Goal: Task Accomplishment & Management: Manage account settings

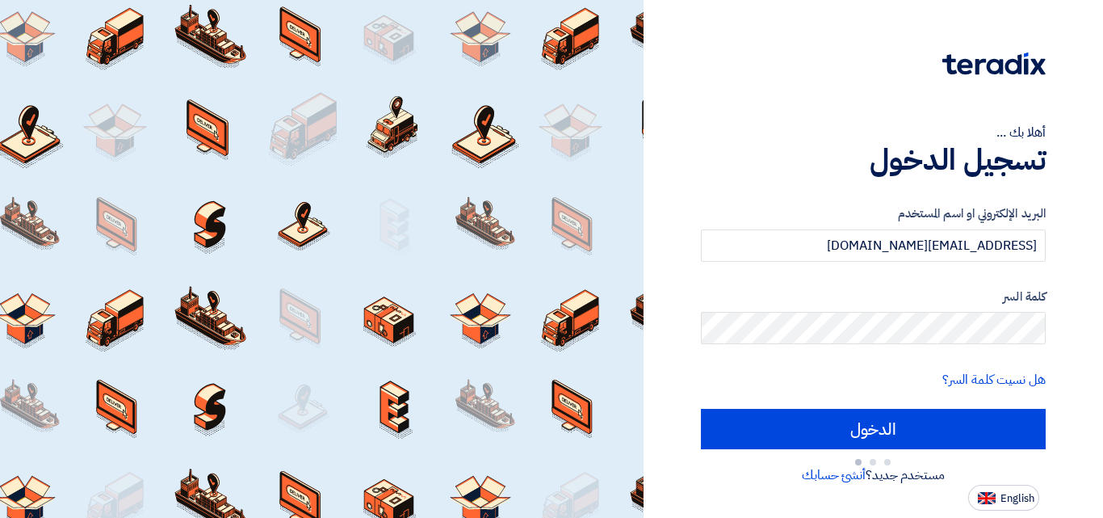
type input "Sign in"
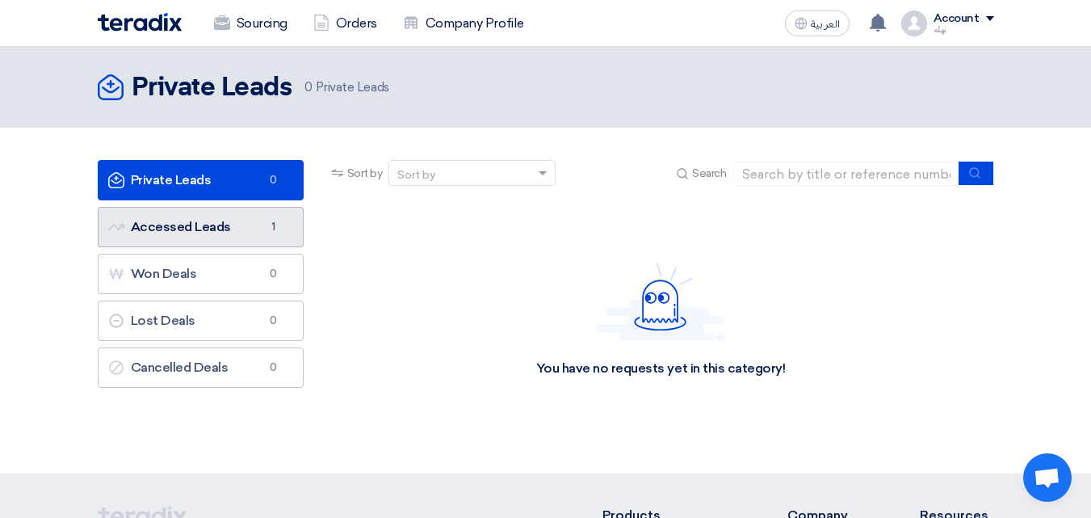
click at [258, 233] on link "Accessed Leads Accessed Leads 1" at bounding box center [201, 227] width 206 height 40
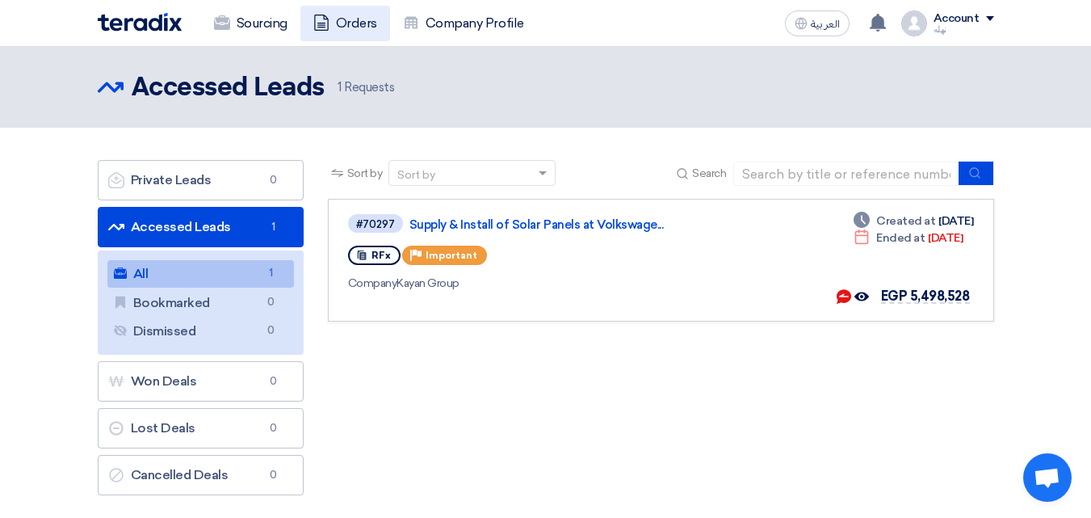
click at [341, 21] on link "Orders" at bounding box center [345, 24] width 90 height 36
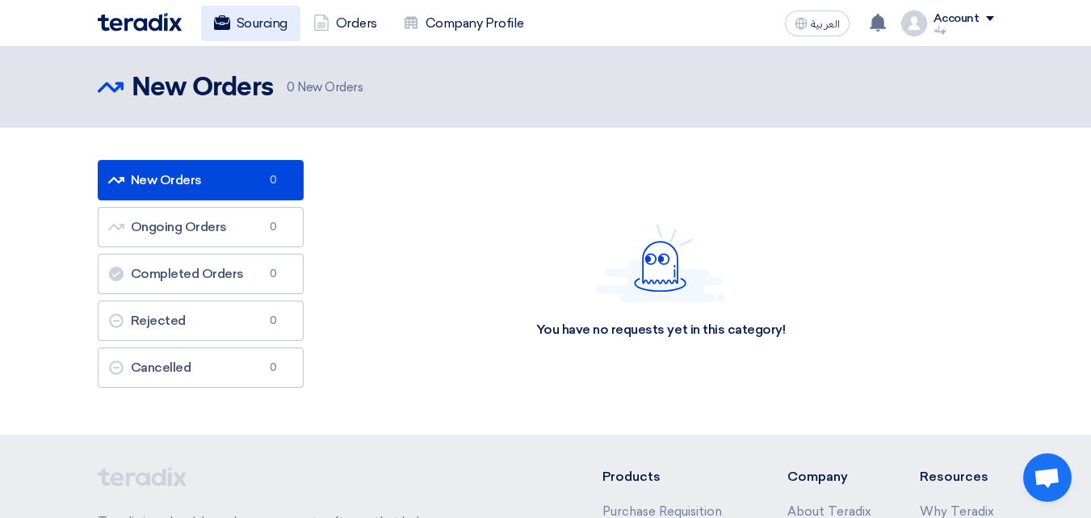
click at [277, 16] on link "Sourcing" at bounding box center [250, 24] width 99 height 36
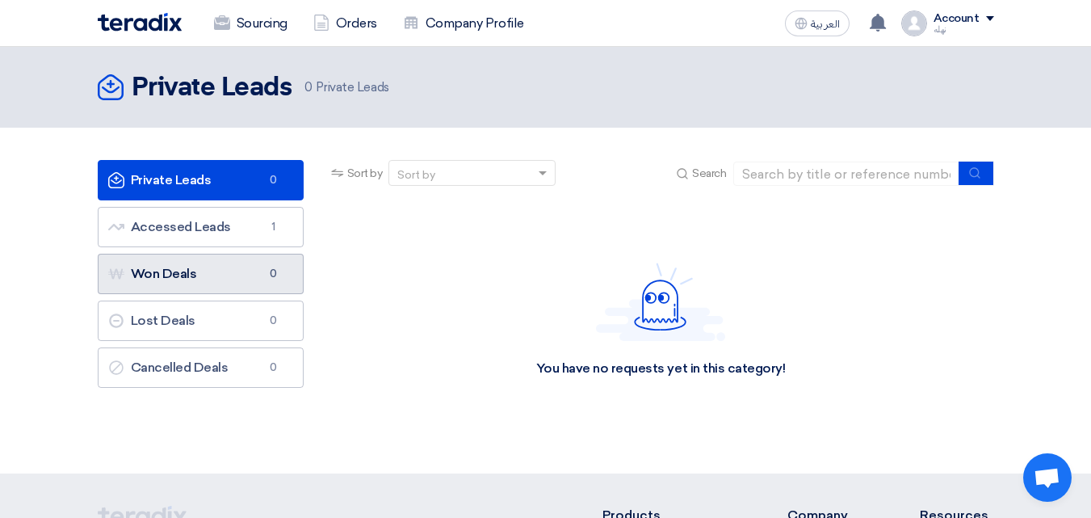
click at [249, 258] on link "Won Deals Won Deals 0" at bounding box center [201, 274] width 206 height 40
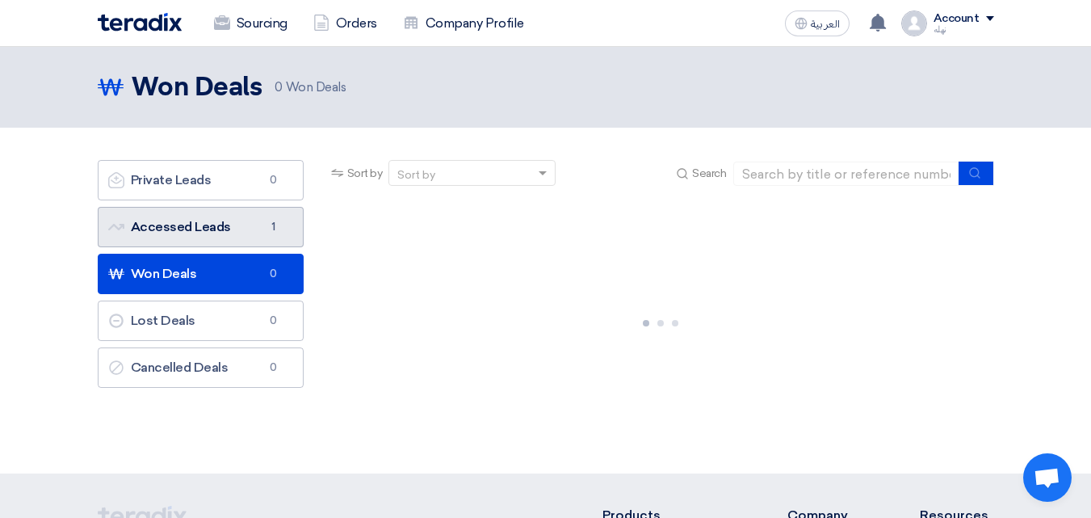
click at [250, 216] on link "Accessed Leads Accessed Leads 1" at bounding box center [201, 227] width 206 height 40
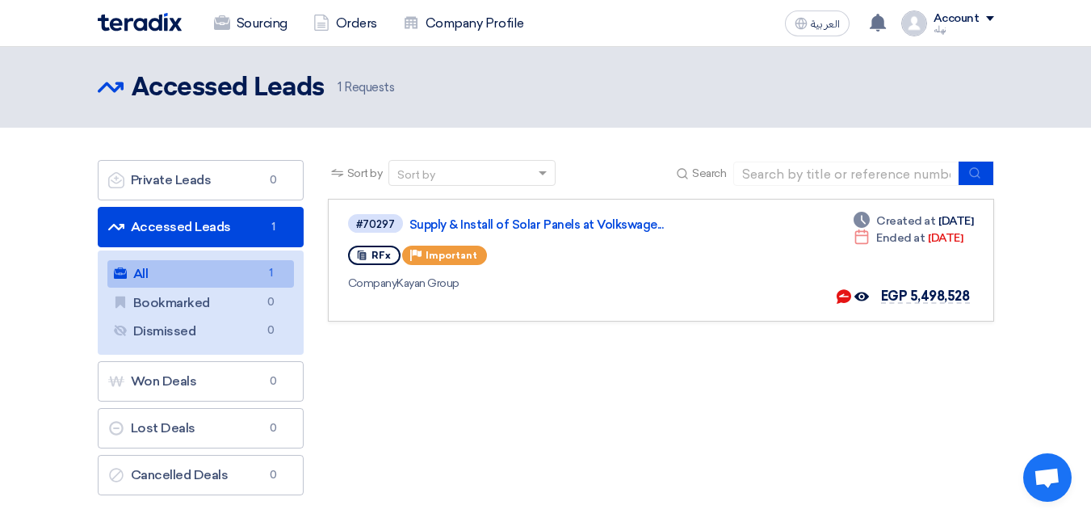
click at [387, 86] on span "1 Requests" at bounding box center [365, 87] width 57 height 19
click at [521, 217] on link "Supply & Install of Solar Panels at Volkswage..." at bounding box center [611, 224] width 404 height 15
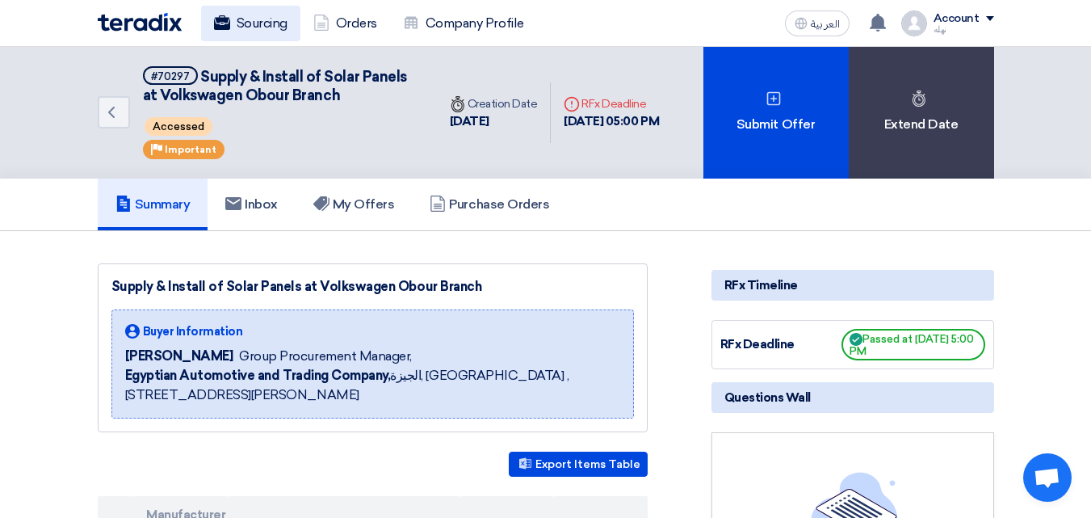
click at [252, 27] on link "Sourcing" at bounding box center [250, 24] width 99 height 36
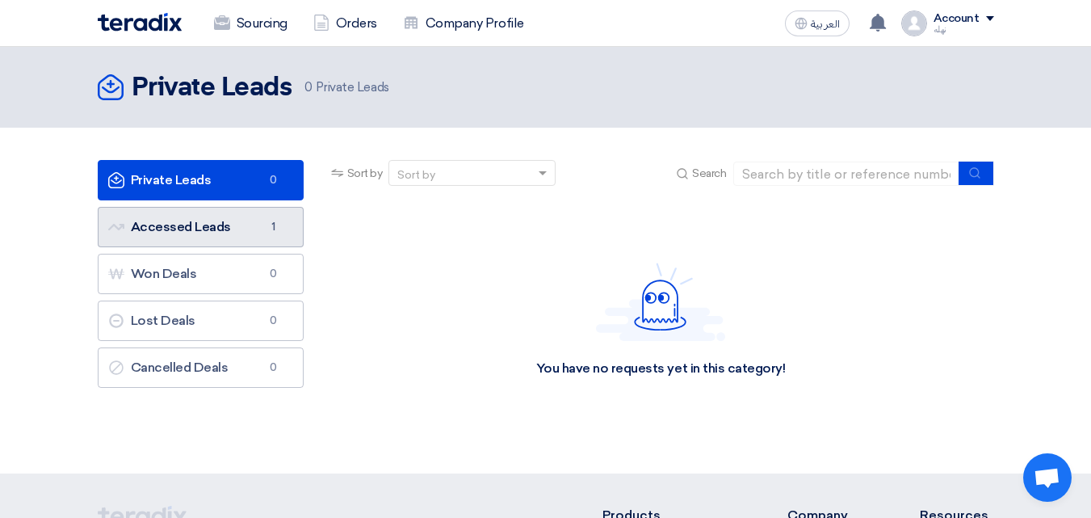
click at [229, 220] on link "Accessed Leads Accessed Leads 1" at bounding box center [201, 227] width 206 height 40
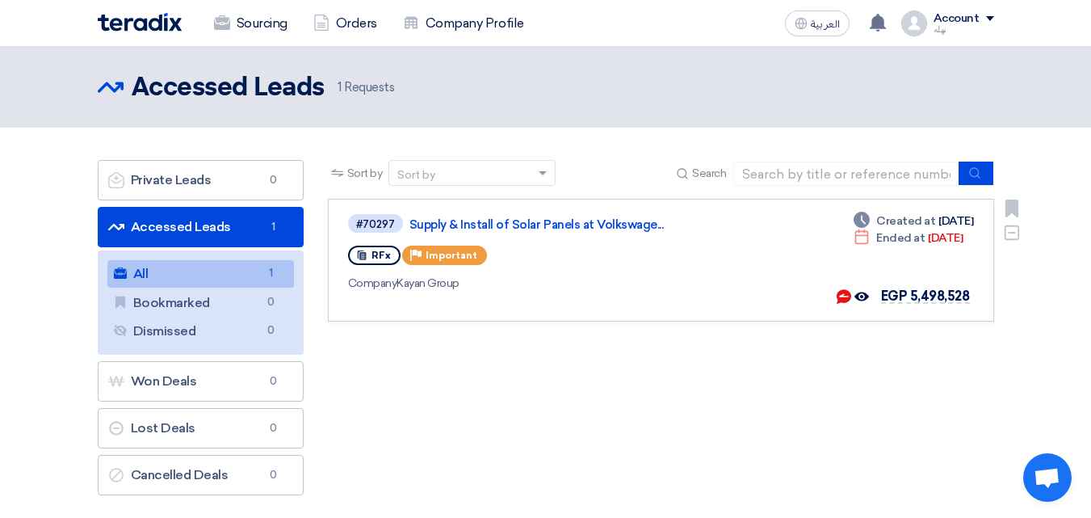
click at [368, 263] on div "RFx" at bounding box center [374, 254] width 52 height 19
click at [417, 258] on icon "Priority" at bounding box center [415, 254] width 11 height 11
click at [430, 369] on div "Sort by Sort by Search Category Owner Type" at bounding box center [661, 331] width 690 height 343
click at [463, 217] on link "Supply & Install of Solar Panels at Volkswage..." at bounding box center [611, 224] width 404 height 15
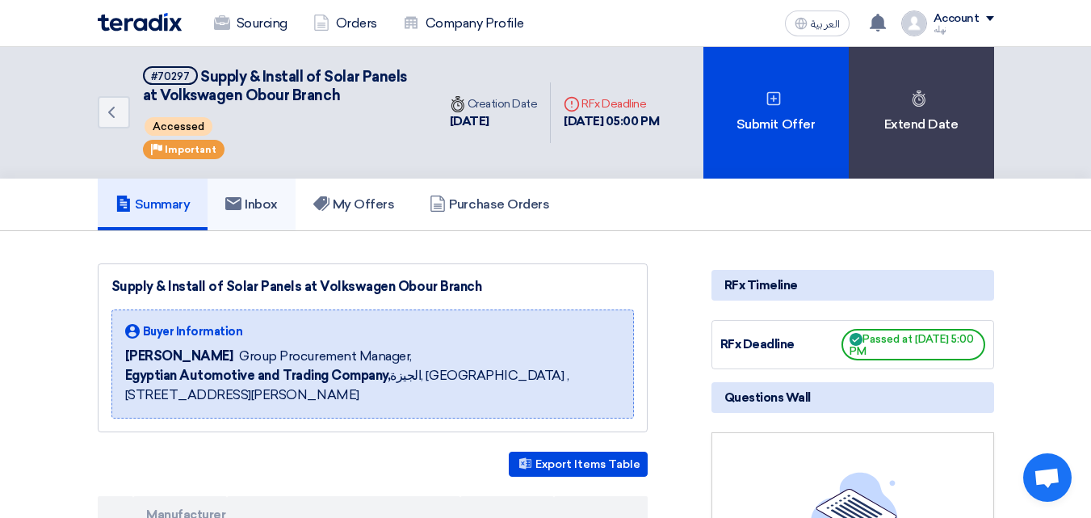
click at [296, 204] on link "Inbox" at bounding box center [252, 204] width 88 height 52
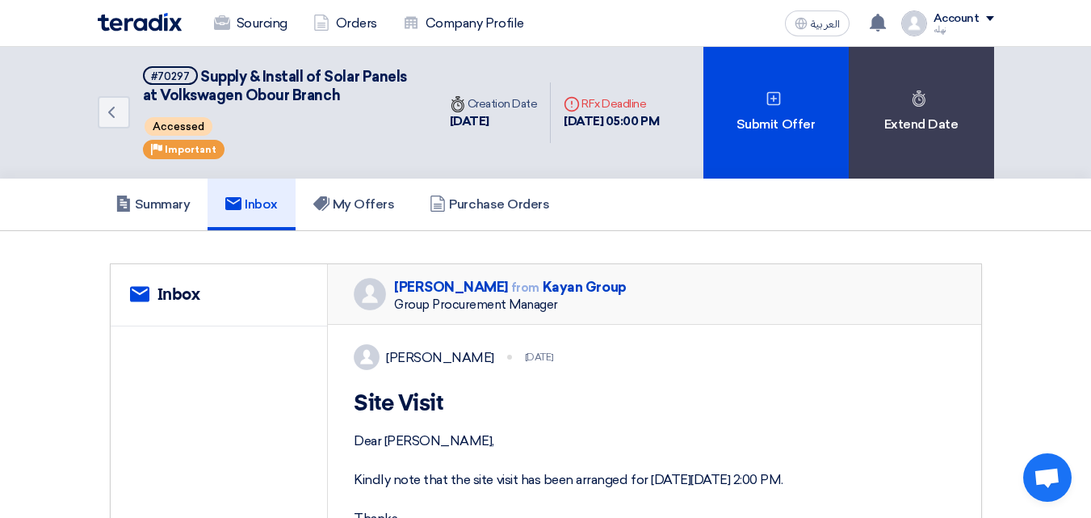
click at [603, 434] on div "Dear [PERSON_NAME], Kindly note that the site visit has been arranged for [DATE…" at bounding box center [655, 479] width 602 height 97
click at [376, 199] on h5 "My Offers" at bounding box center [354, 204] width 82 height 16
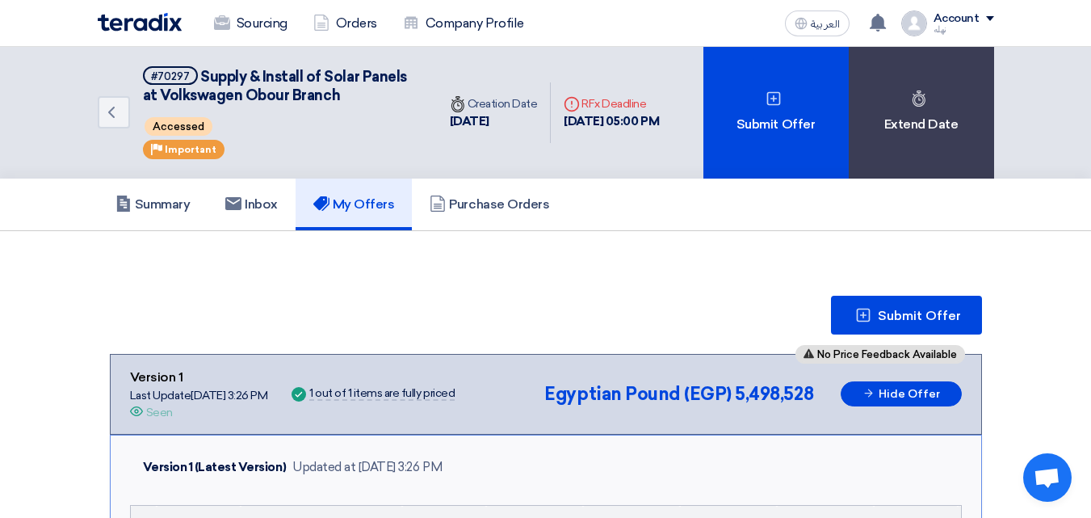
click at [577, 400] on span "Egyptian Pound (EGP)" at bounding box center [637, 394] width 187 height 22
click at [174, 210] on h5 "Summary" at bounding box center [152, 204] width 75 height 16
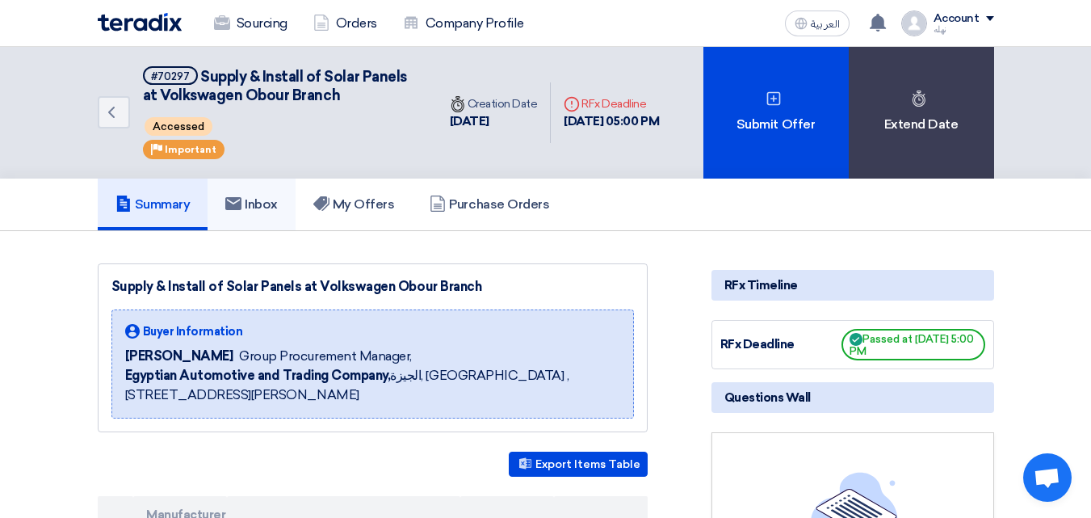
click at [264, 207] on h5 "Inbox" at bounding box center [251, 204] width 52 height 16
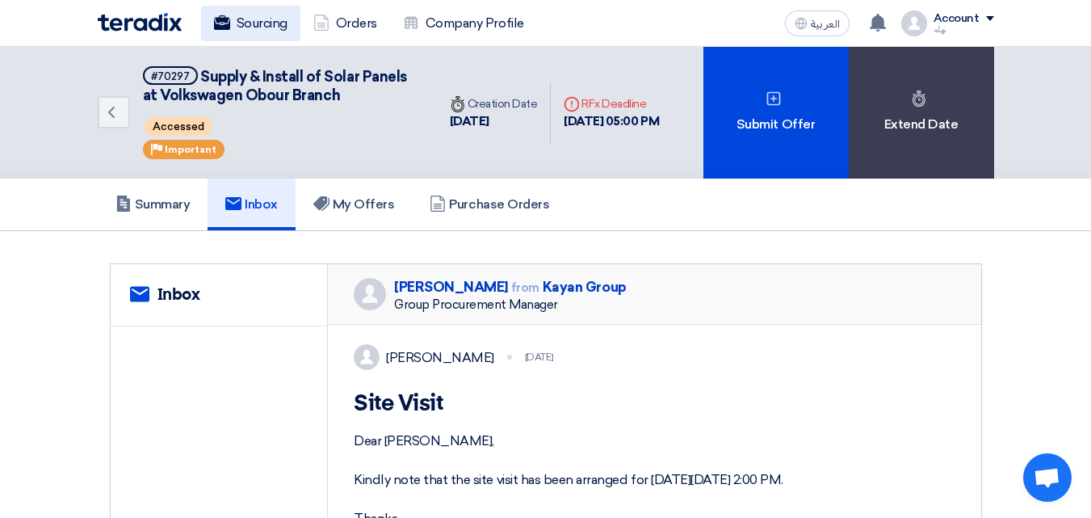
click at [249, 24] on link "Sourcing" at bounding box center [250, 24] width 99 height 36
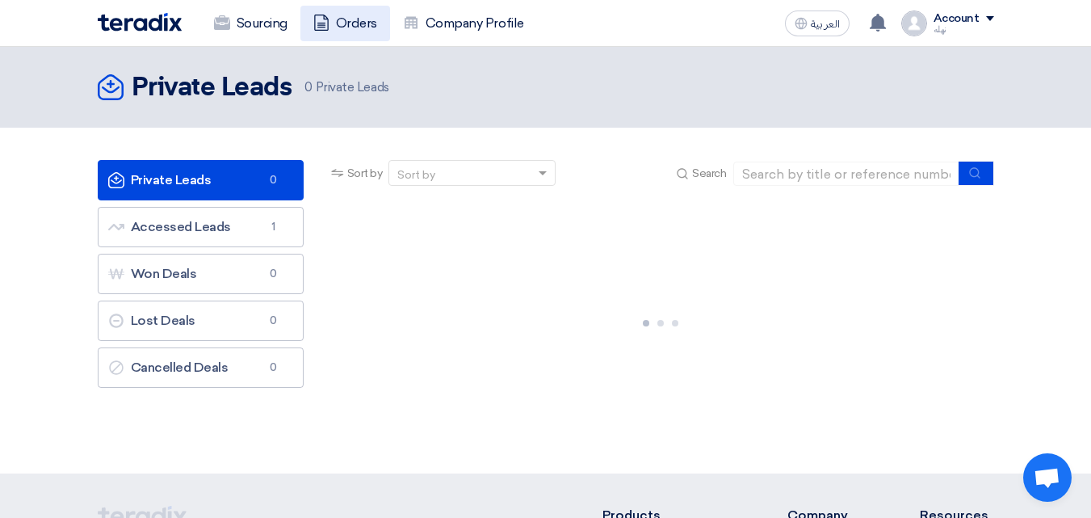
click at [339, 22] on link "Orders" at bounding box center [345, 24] width 90 height 36
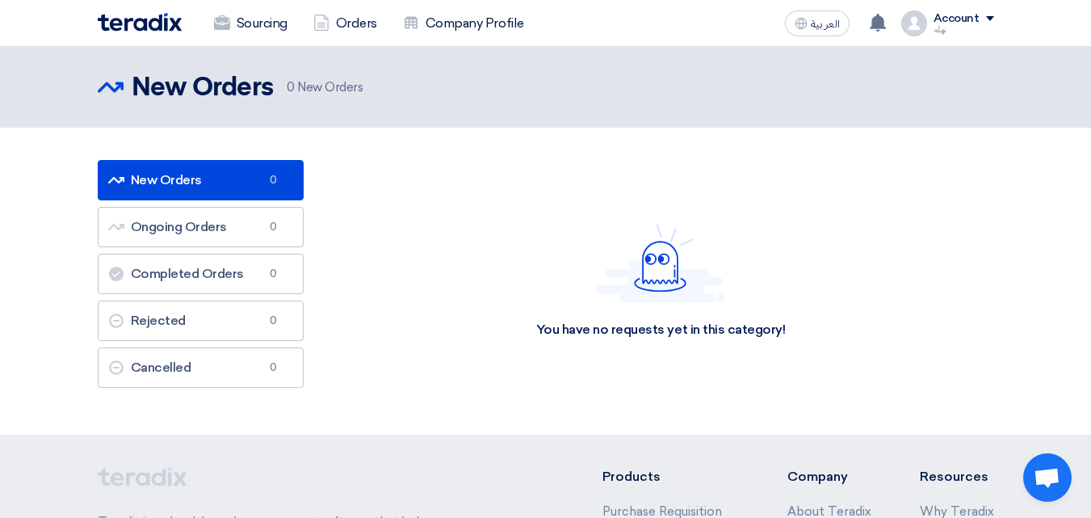
click at [912, 386] on div "You have no requests yet in this category!" at bounding box center [661, 281] width 666 height 242
